Goal: Information Seeking & Learning: Learn about a topic

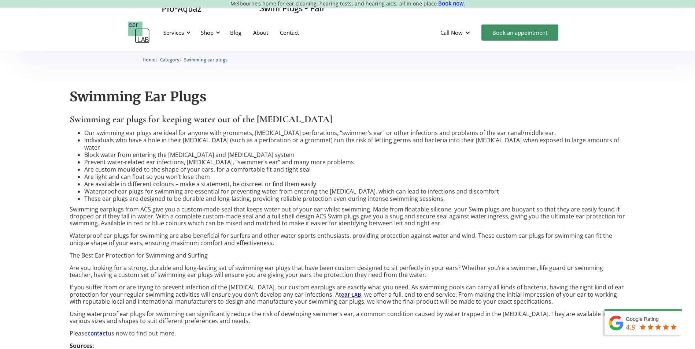
scroll to position [110, 0]
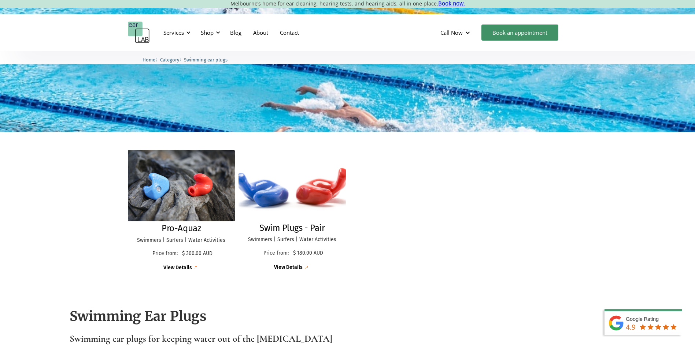
click at [275, 198] on img at bounding box center [292, 186] width 118 height 78
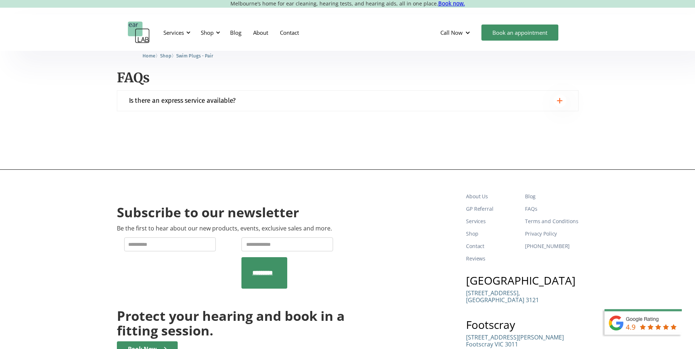
scroll to position [586, 0]
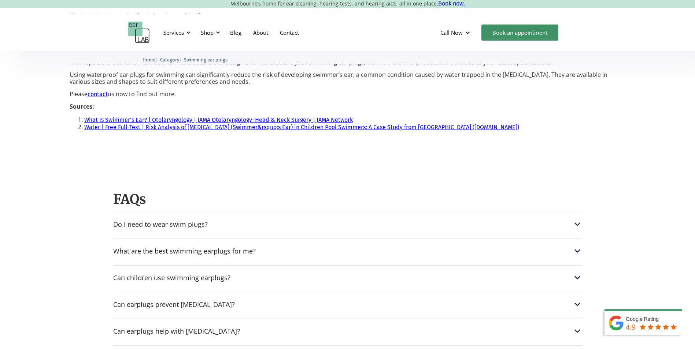
scroll to position [696, 0]
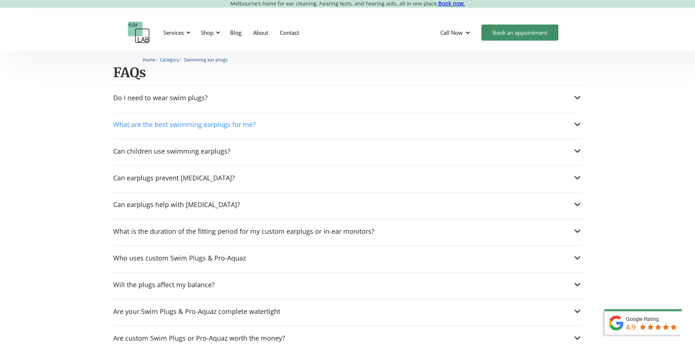
click at [227, 121] on div "What are the best swimming earplugs for me?" at bounding box center [184, 124] width 142 height 7
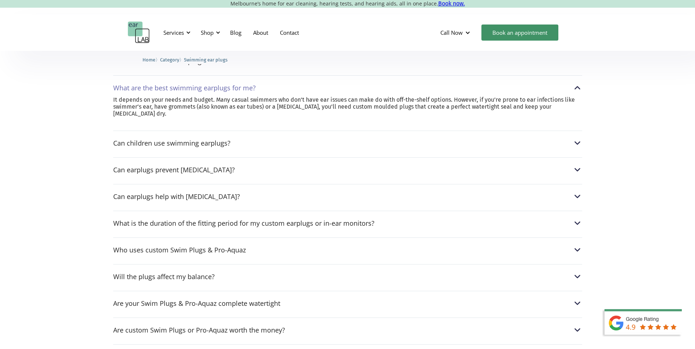
scroll to position [769, 0]
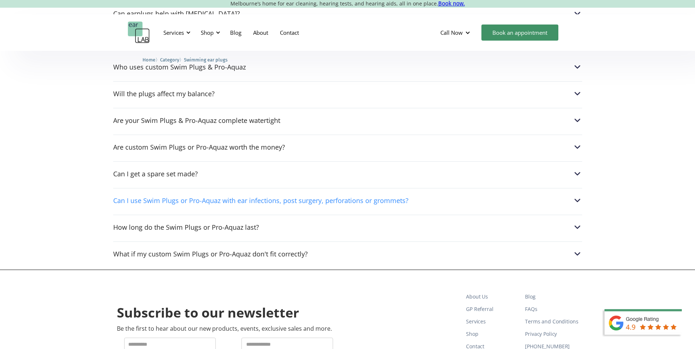
click at [366, 197] on div "Can I use Swim Plugs or Pro-Aquaz with ear infections, post surgery, perforatio…" at bounding box center [260, 200] width 295 height 7
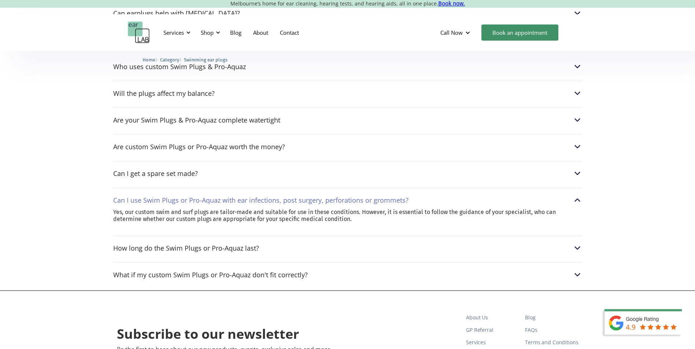
scroll to position [887, 0]
